Goal: Information Seeking & Learning: Learn about a topic

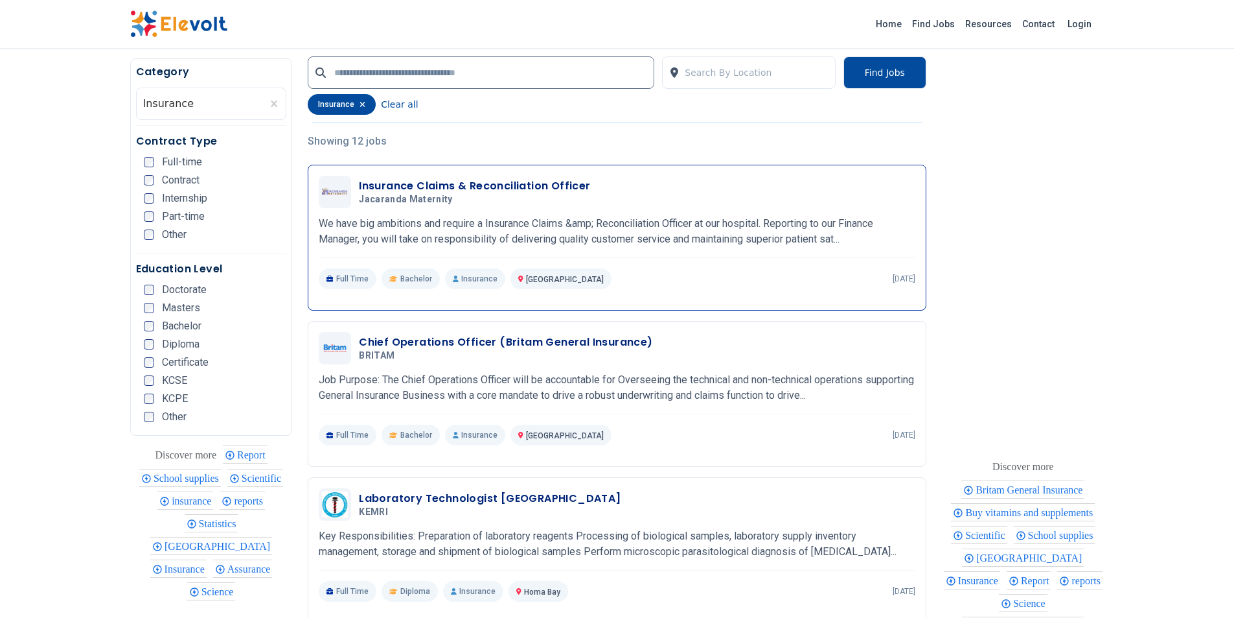
scroll to position [65, 0]
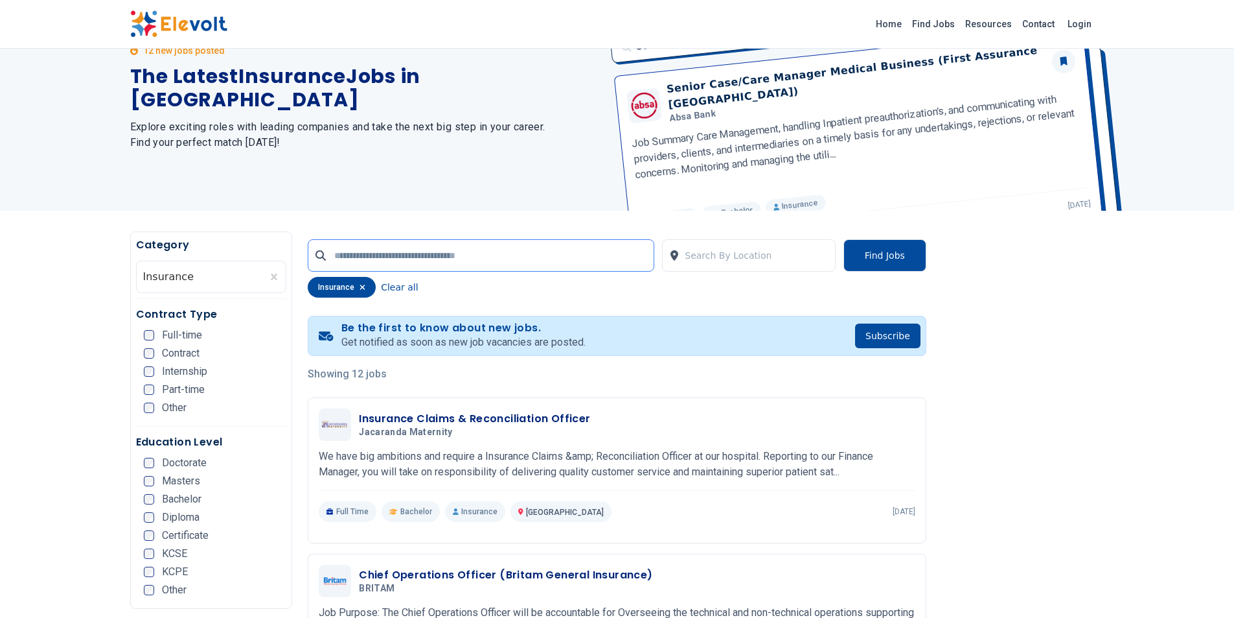
click at [371, 242] on input "text" at bounding box center [481, 255] width 347 height 32
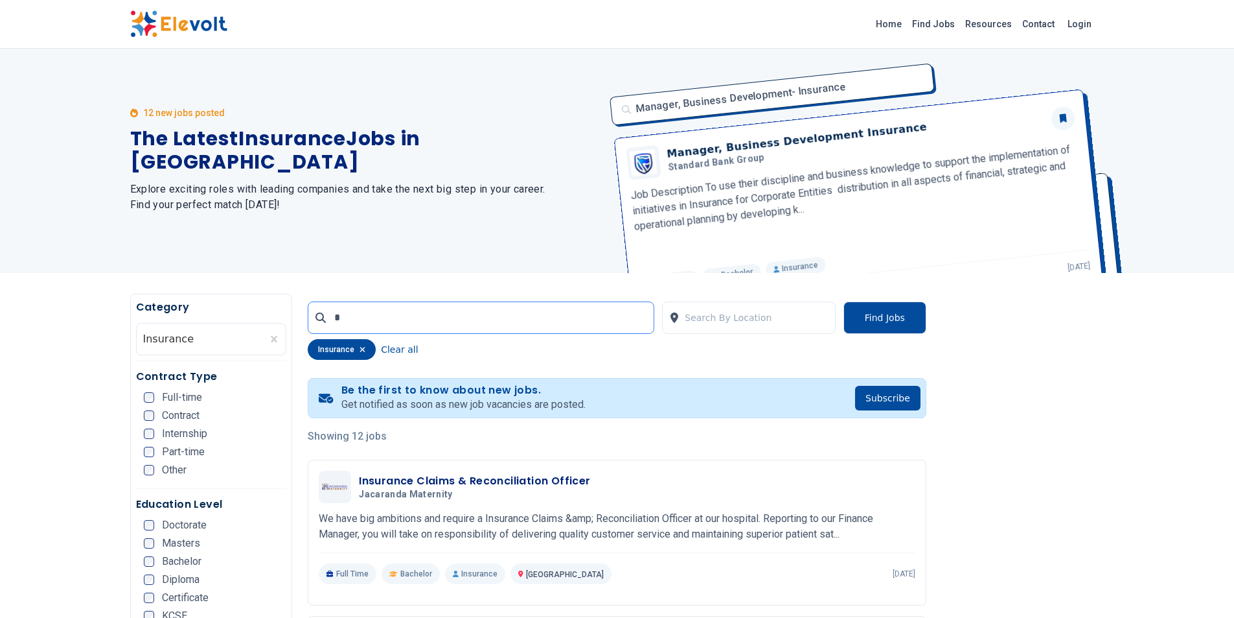
scroll to position [0, 0]
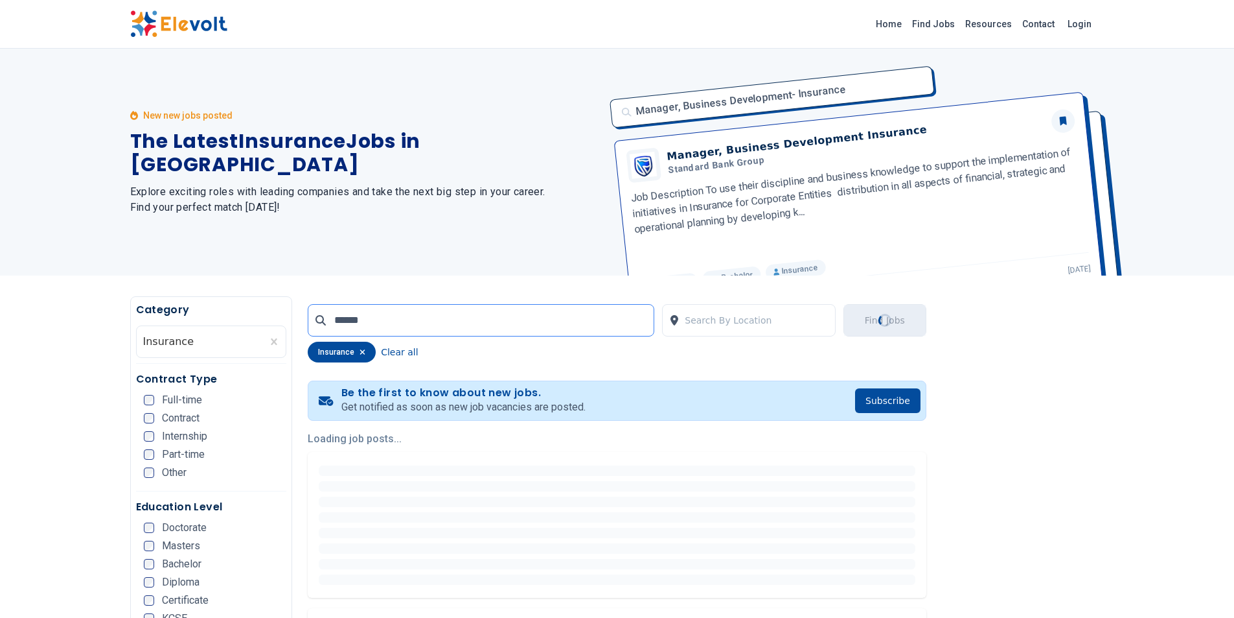
type input "******"
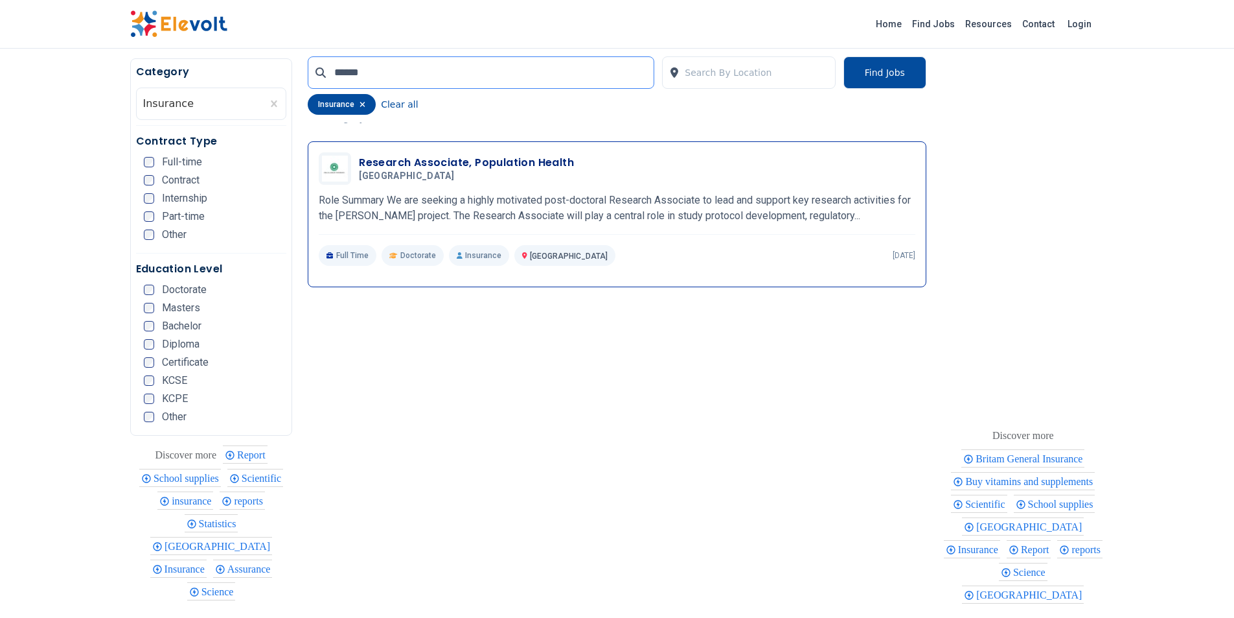
scroll to position [324, 0]
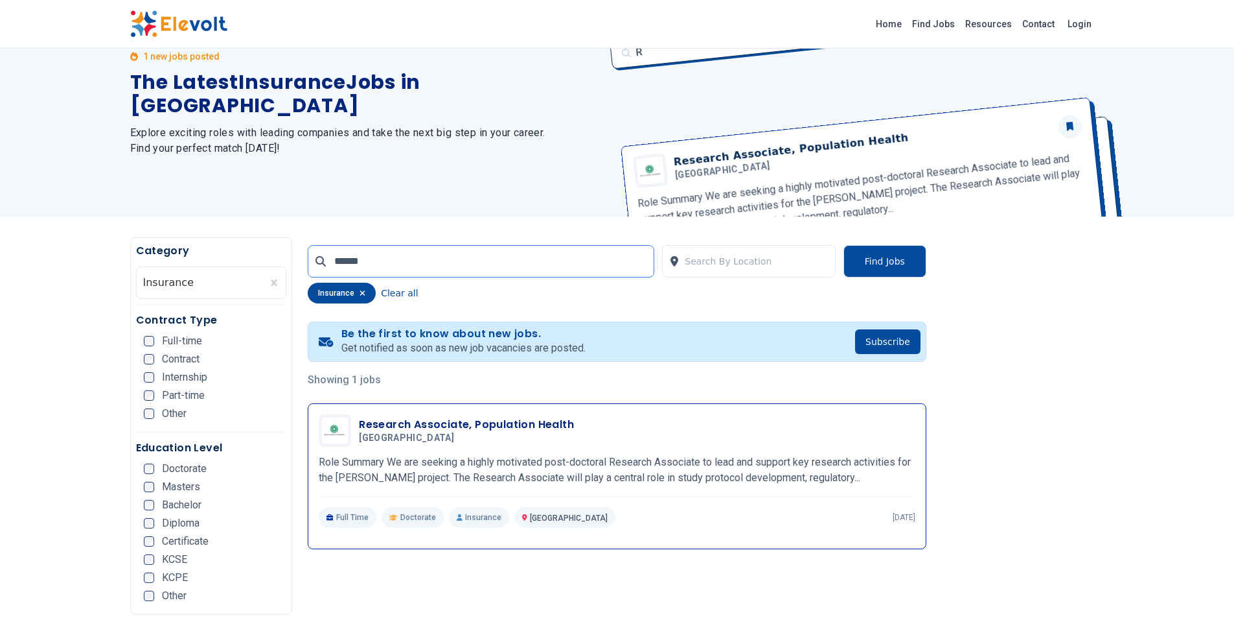
scroll to position [194, 0]
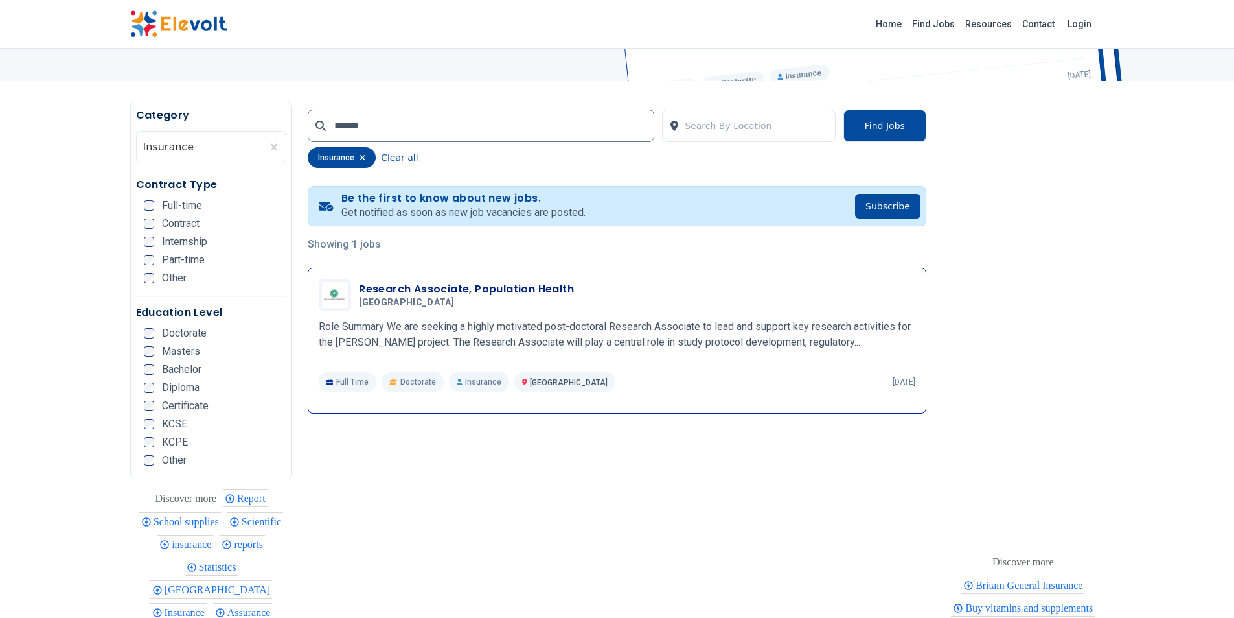
click at [469, 289] on h3 "Research Associate, Population Health" at bounding box center [466, 289] width 215 height 16
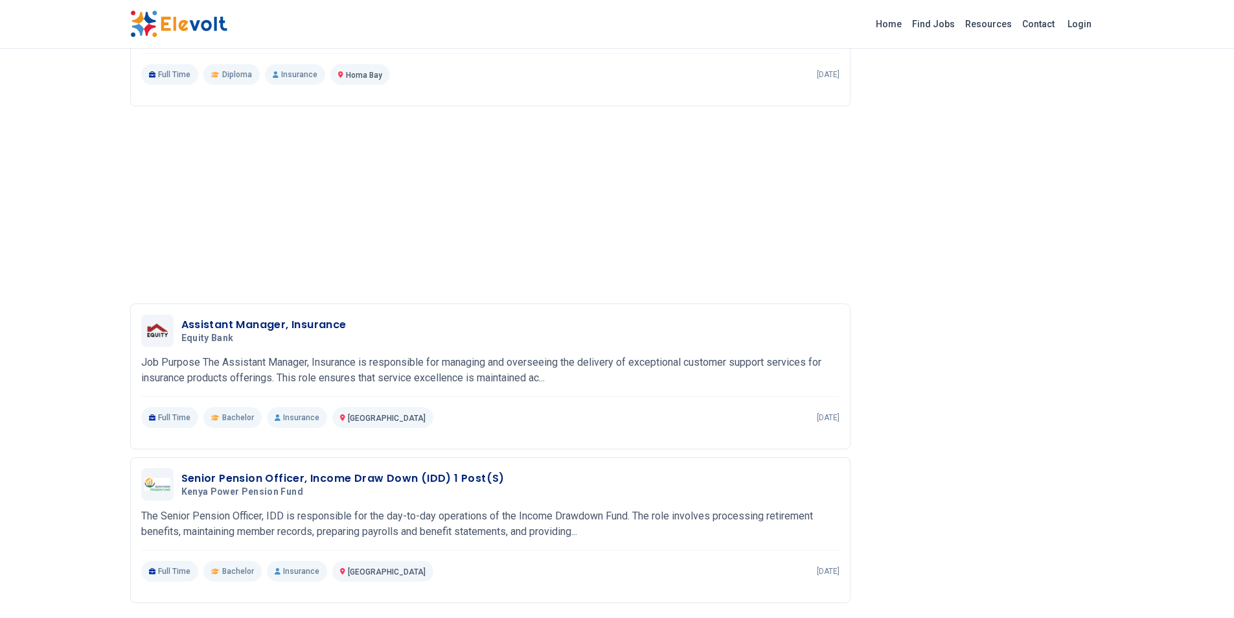
scroll to position [1750, 0]
